Goal: Task Accomplishment & Management: Use online tool/utility

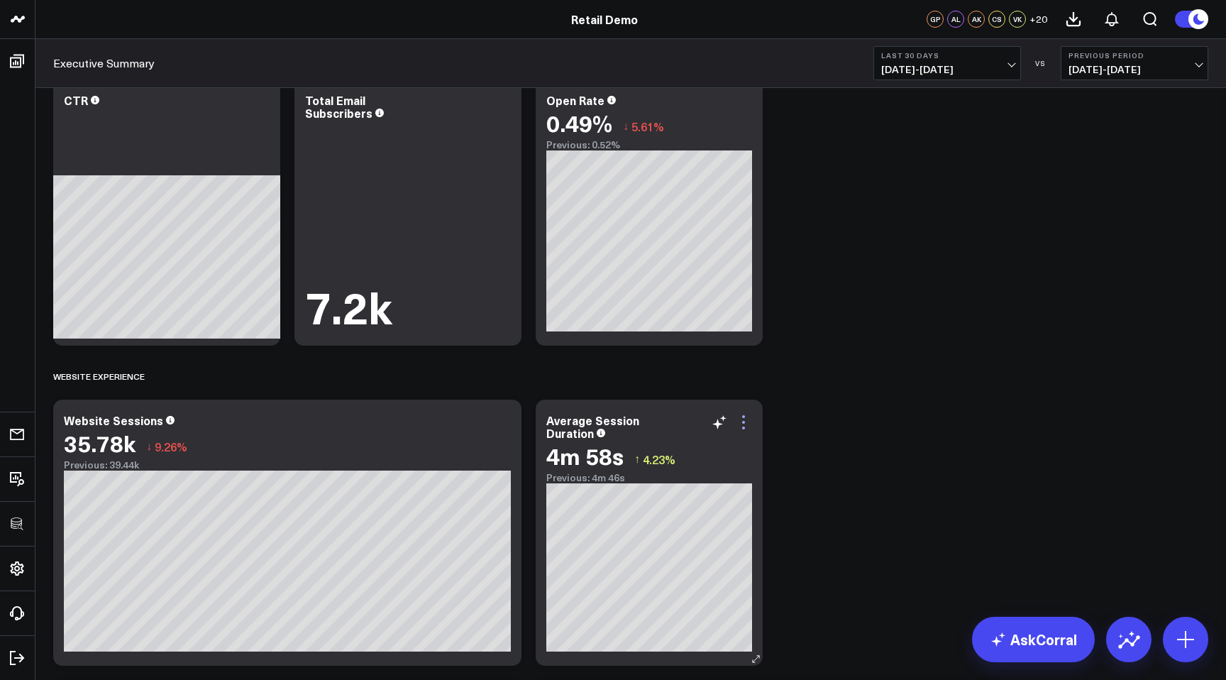
click at [744, 424] on icon at bounding box center [743, 422] width 17 height 17
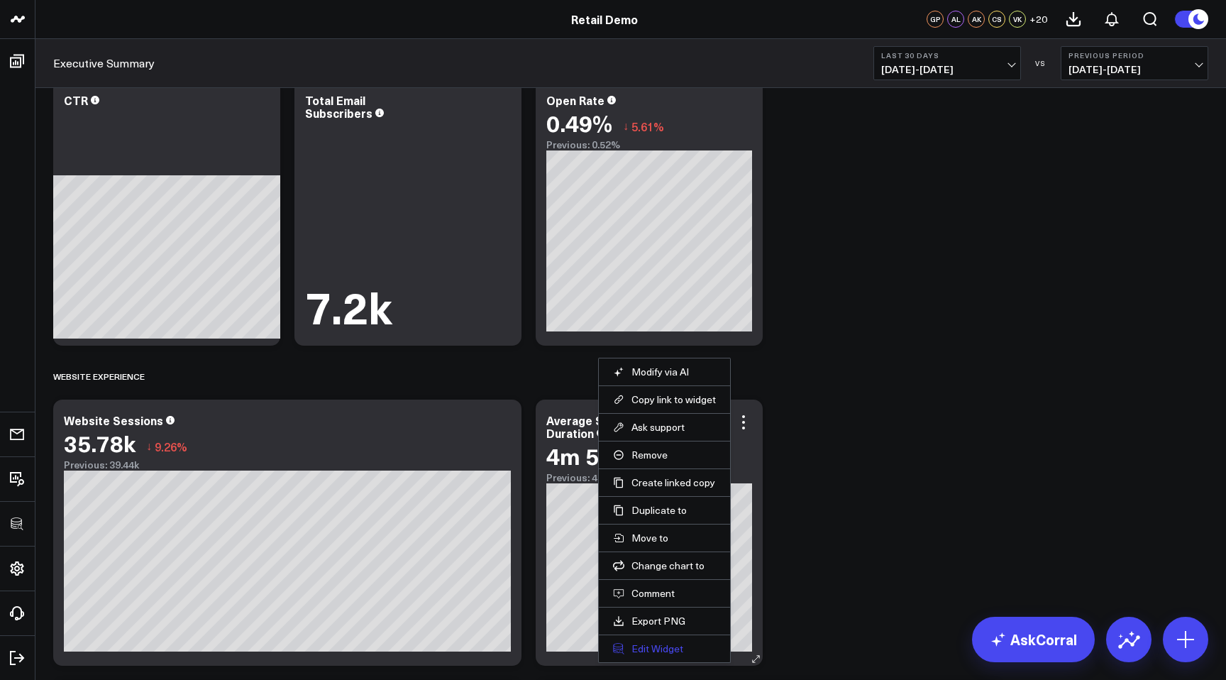
click at [694, 648] on button "Edit Widget" at bounding box center [664, 648] width 103 height 13
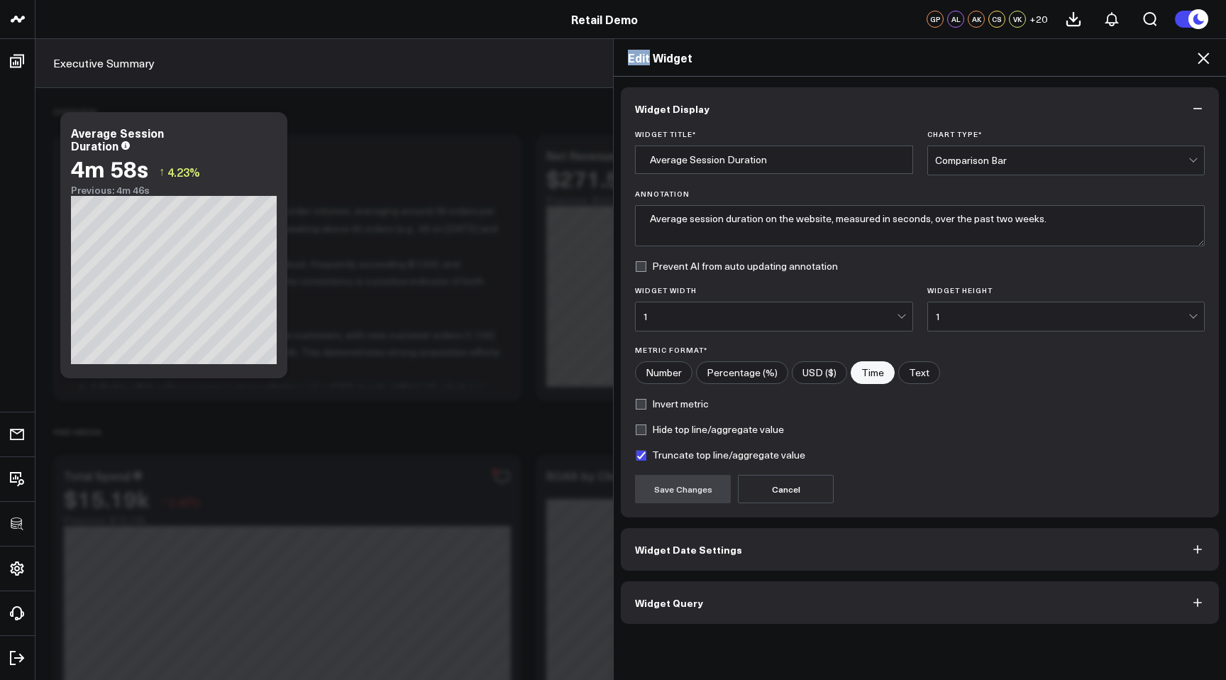
click at [492, 177] on div "Edit Widget Widget Display Widget Title * Average Session Duration Chart Type *…" at bounding box center [613, 358] width 1226 height 641
click at [1201, 58] on icon at bounding box center [1203, 58] width 17 height 17
